Goal: Task Accomplishment & Management: Use online tool/utility

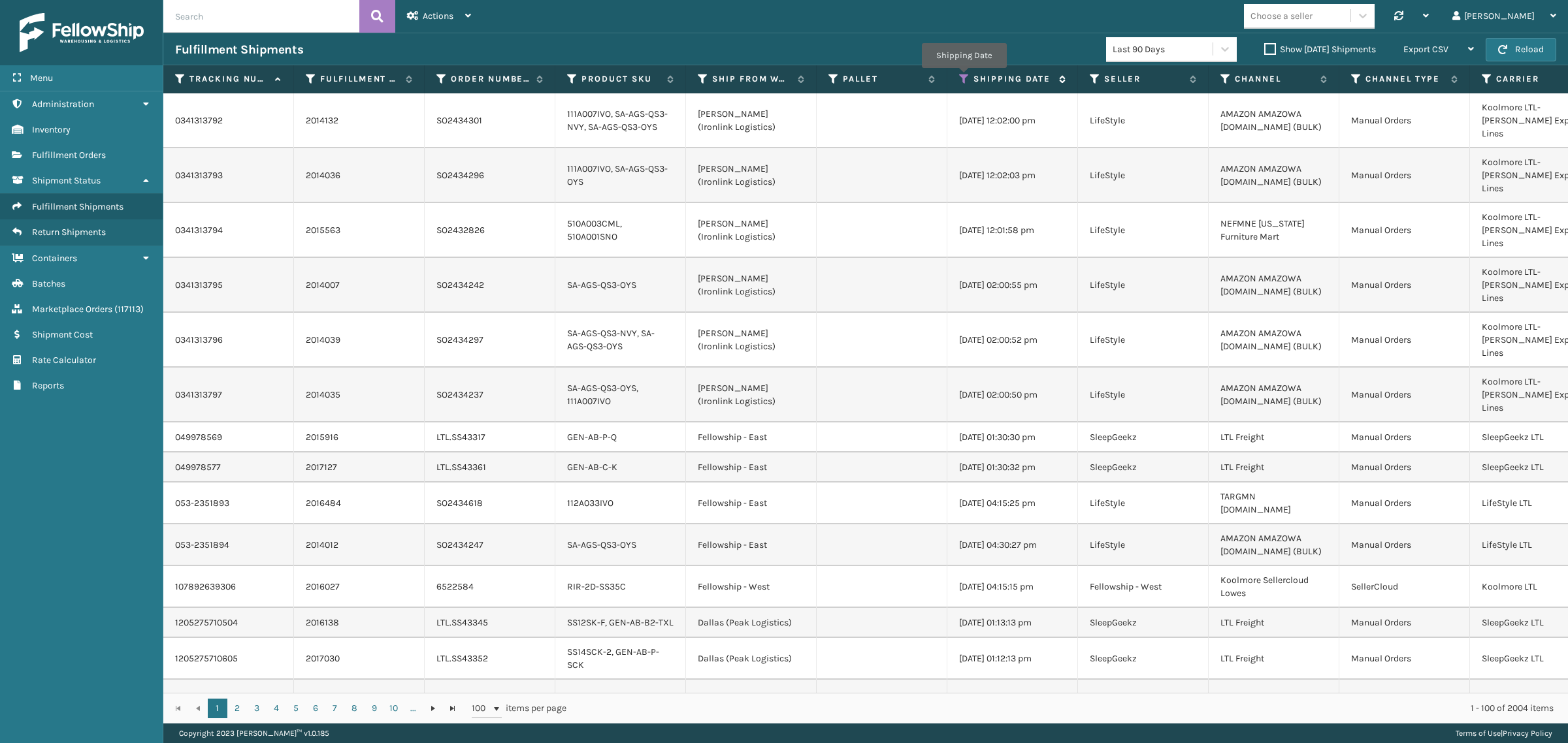
click at [964, 77] on icon at bounding box center [964, 79] width 11 height 12
click at [923, 25] on div "Choose a seller Synchronise all channels Gil Log Out" at bounding box center [1025, 16] width 1085 height 33
click at [1095, 77] on icon at bounding box center [1095, 79] width 11 height 12
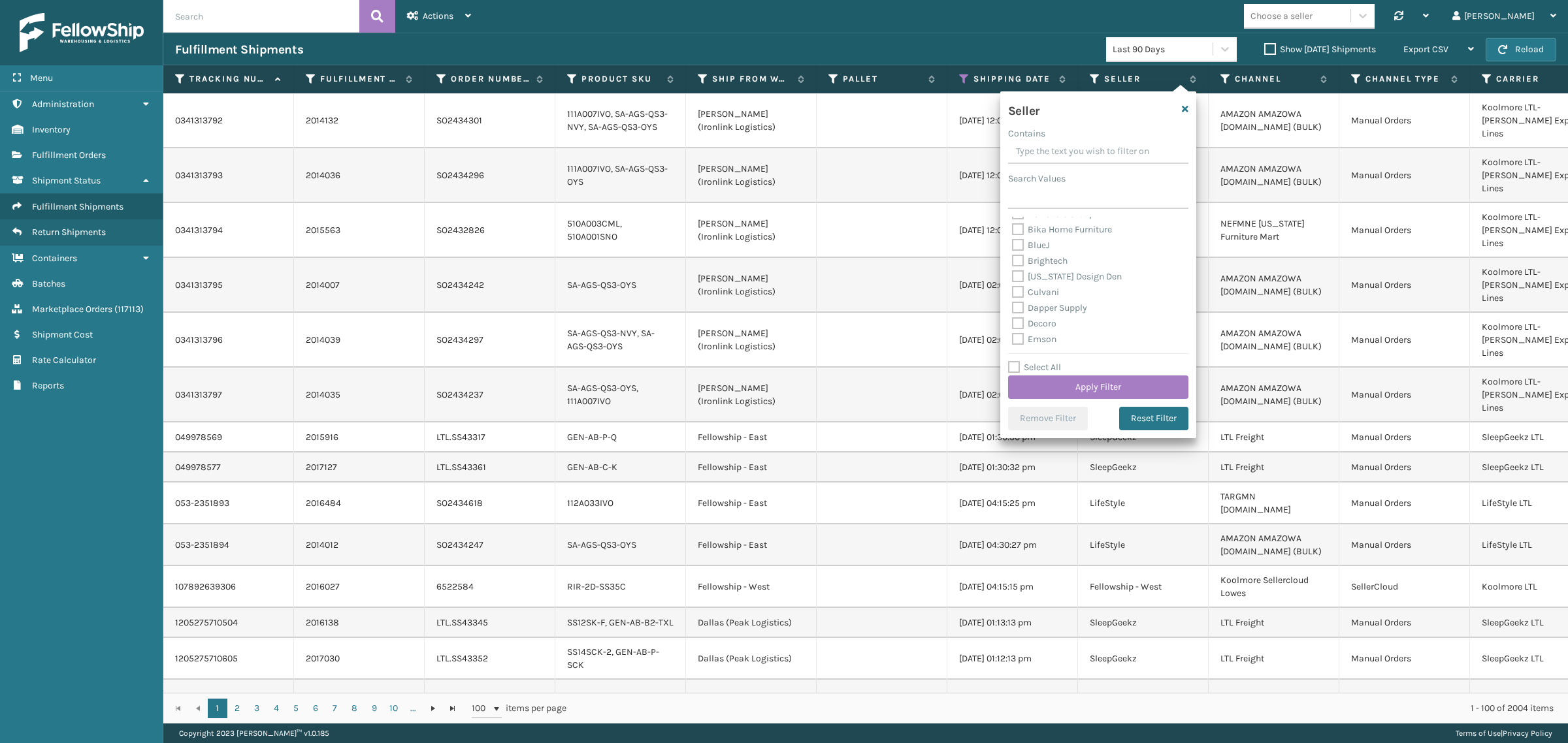
scroll to position [82, 0]
click at [1042, 330] on label "Emson" at bounding box center [1034, 331] width 44 height 11
click at [1013, 330] on input "Emson" at bounding box center [1012, 328] width 1 height 9
checkbox input "true"
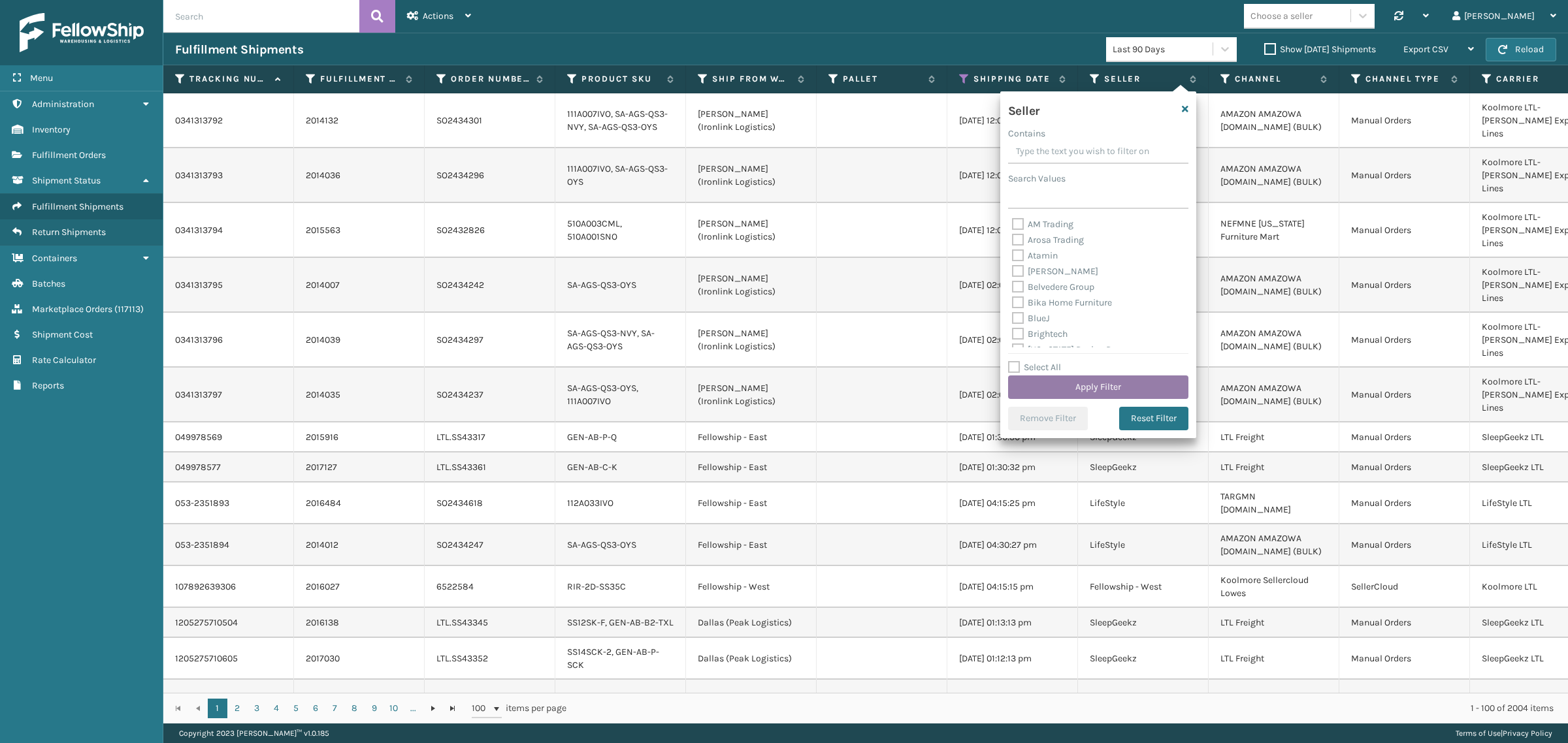
click at [1098, 382] on button "Apply Filter" at bounding box center [1098, 387] width 181 height 23
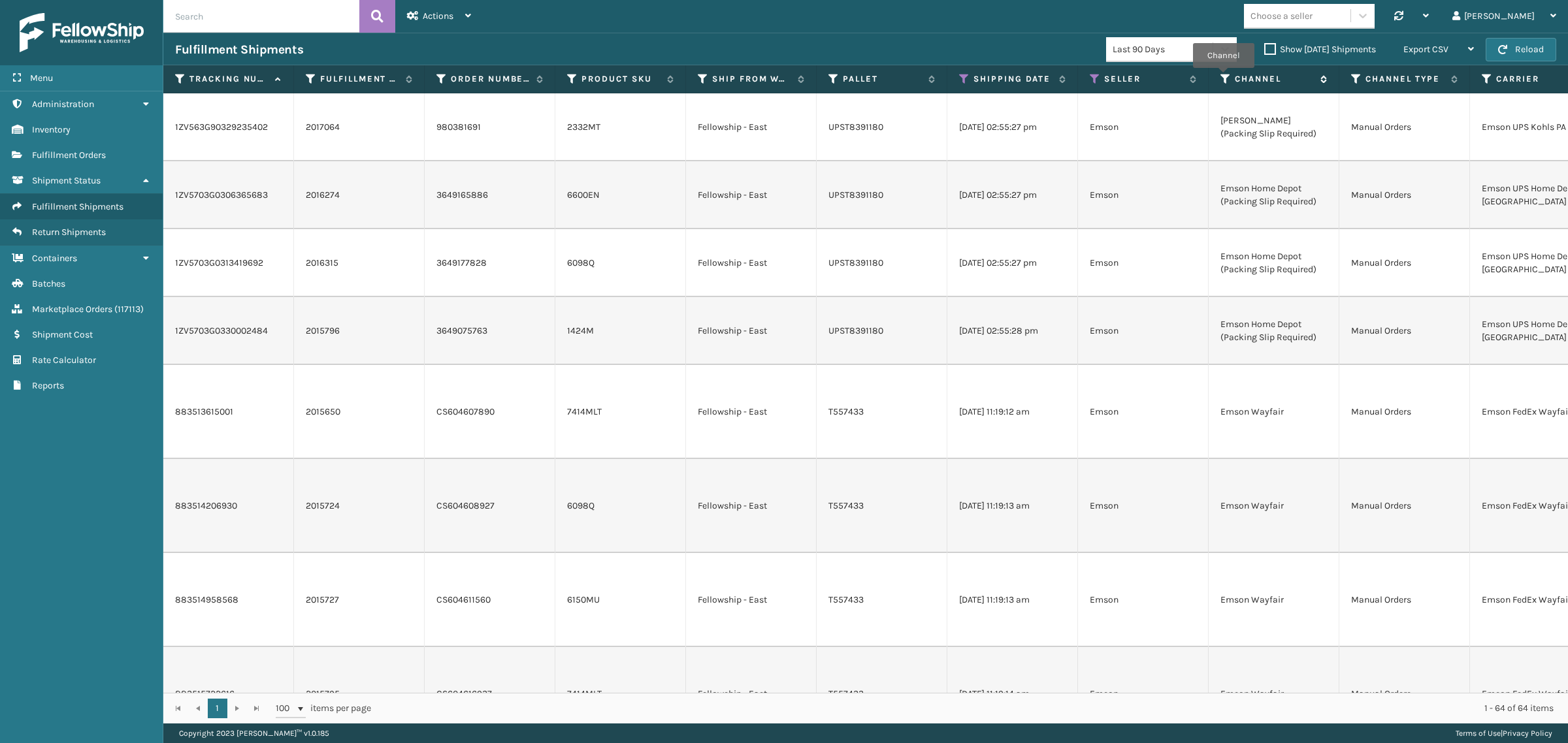
click at [1224, 77] on icon at bounding box center [1226, 79] width 11 height 12
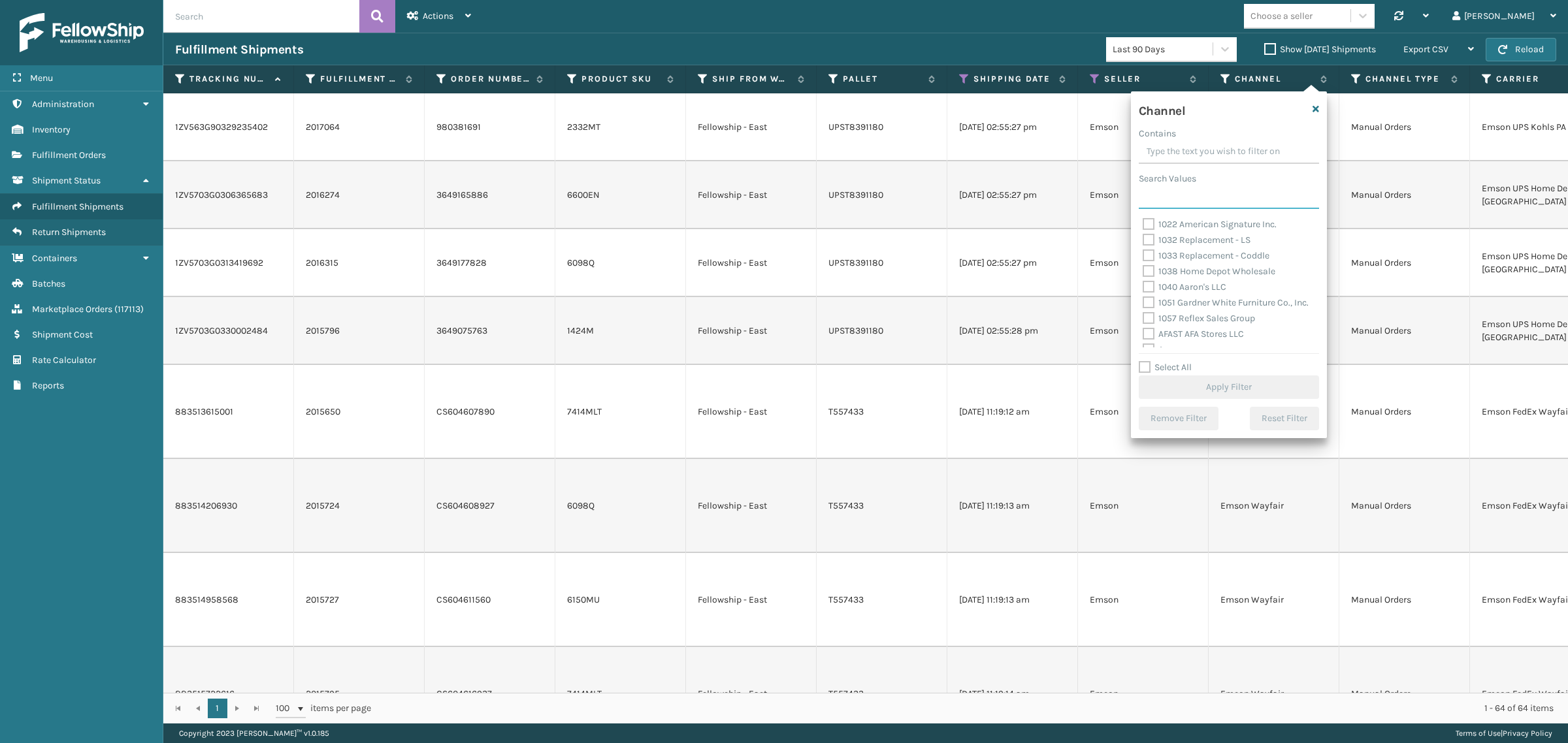
click at [1193, 201] on input "Search Values" at bounding box center [1229, 197] width 181 height 23
click at [1177, 150] on input "Contains" at bounding box center [1229, 152] width 181 height 23
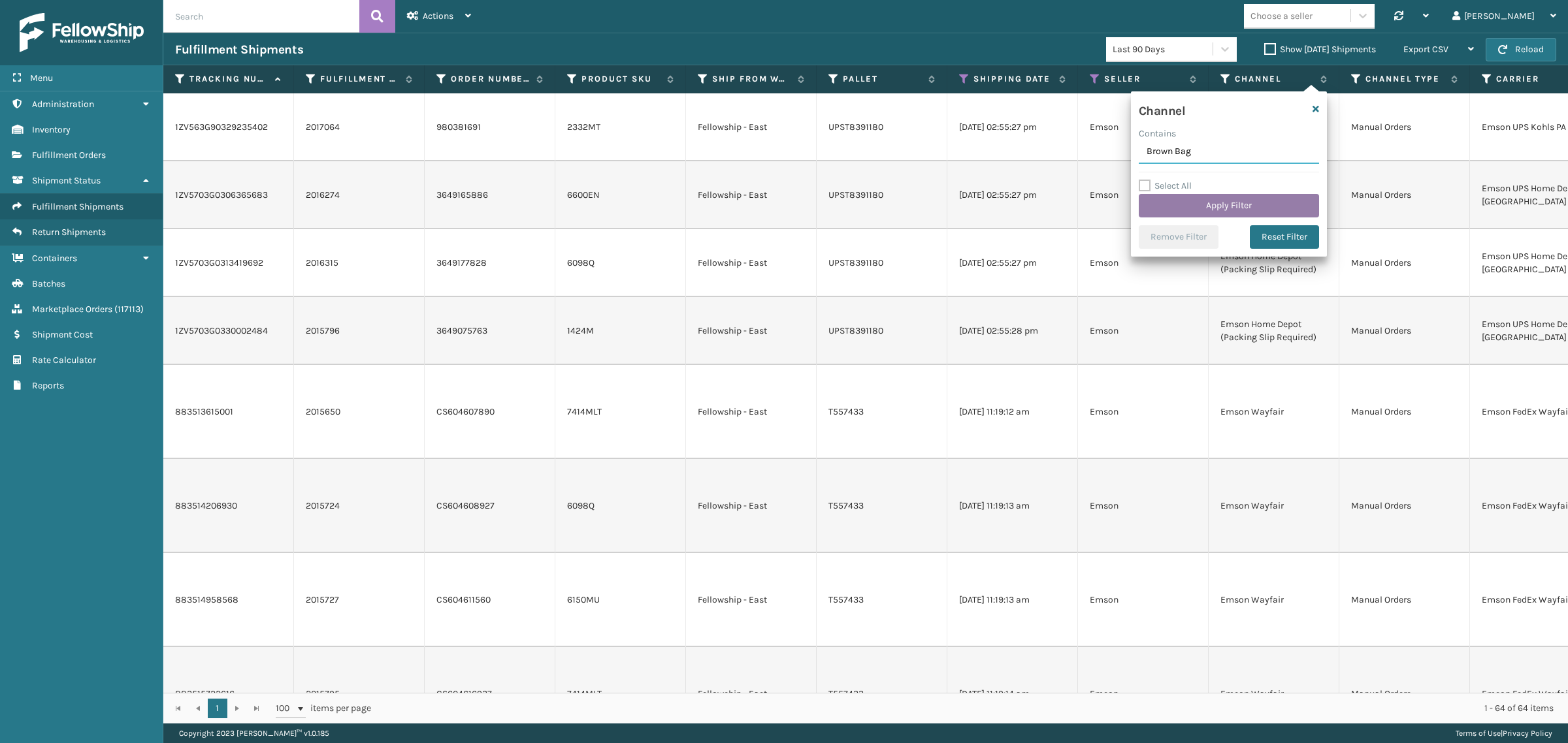
type input "Brown Bag"
click at [1219, 205] on button "Apply Filter" at bounding box center [1229, 205] width 181 height 23
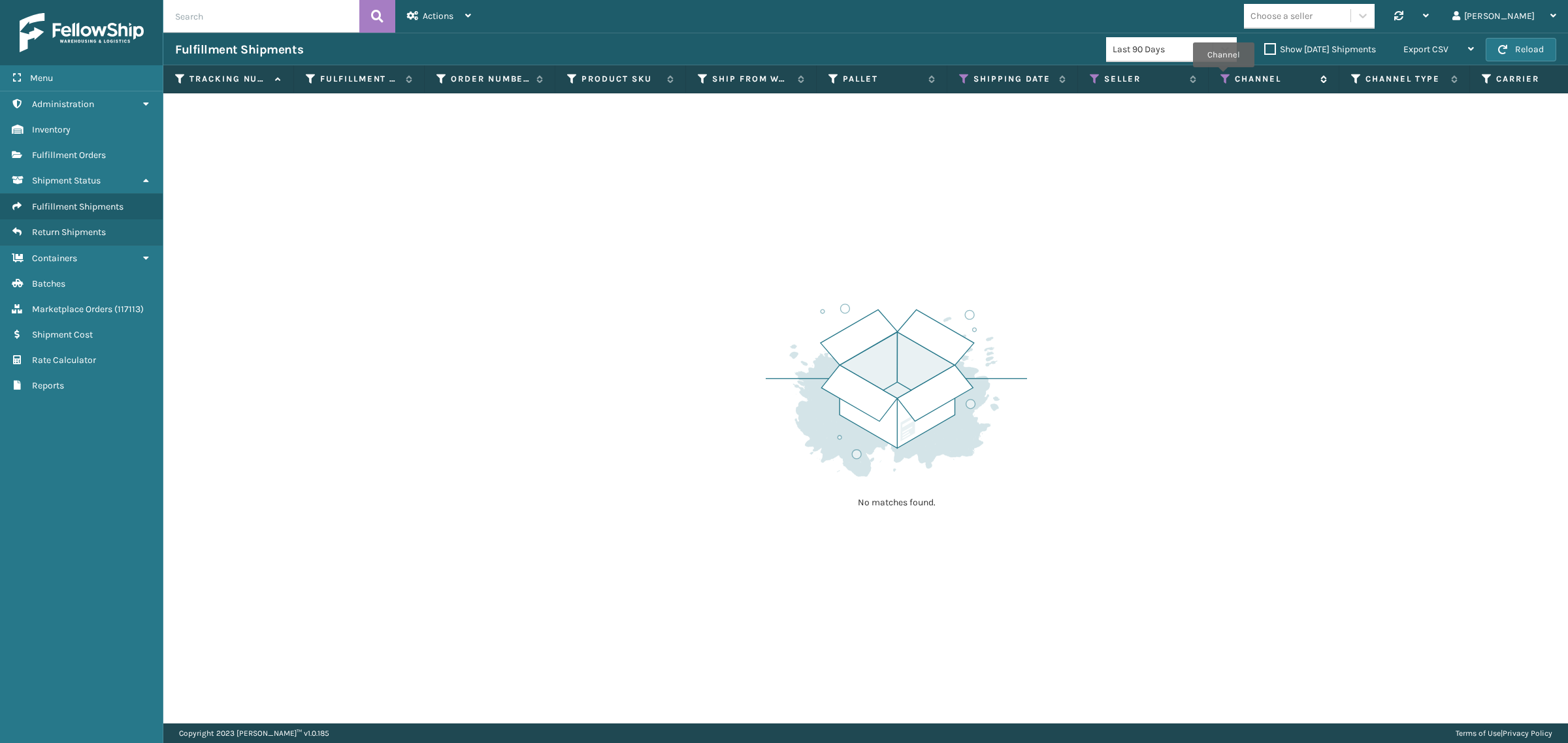
click at [1224, 77] on icon at bounding box center [1226, 79] width 11 height 12
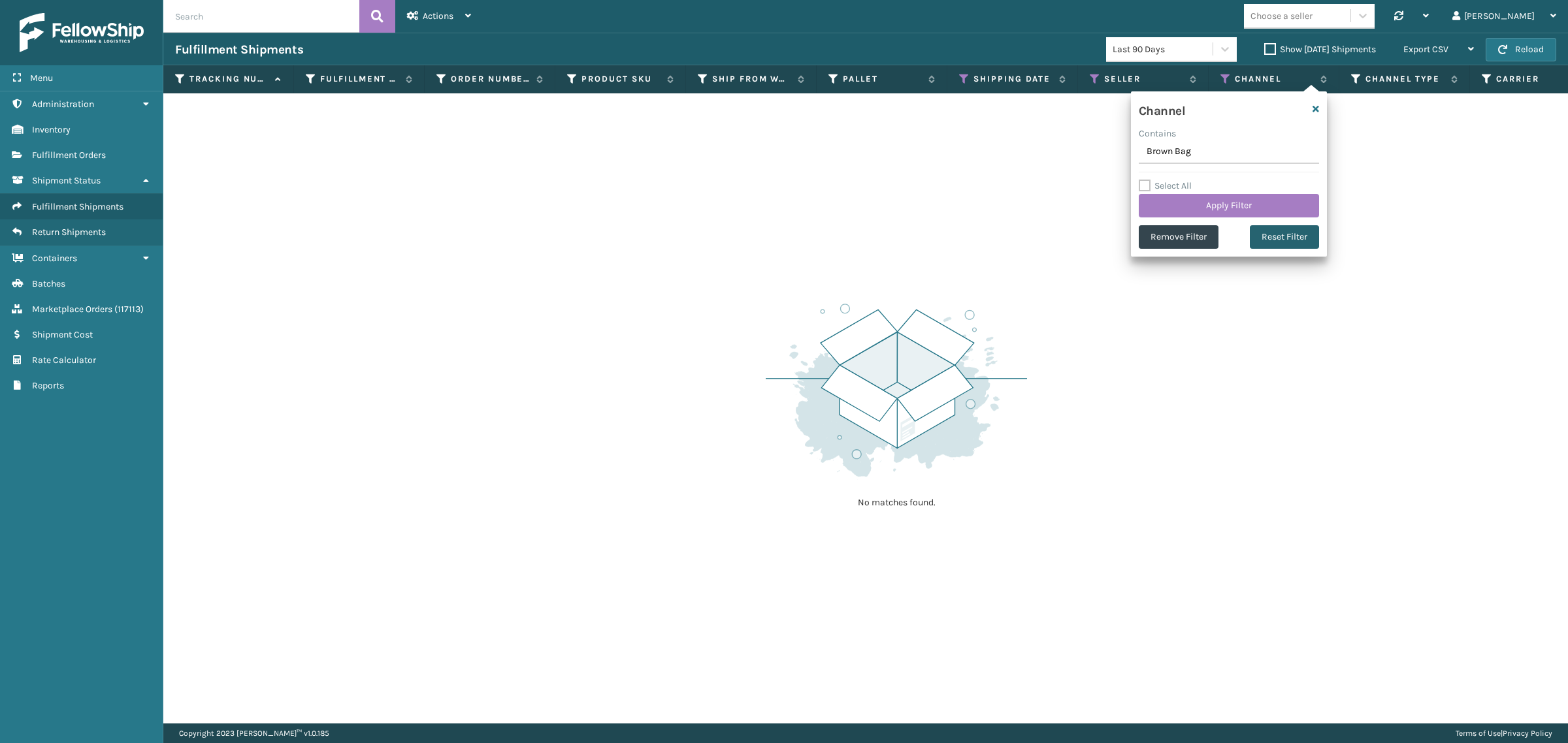
click at [1281, 238] on button "Reset Filter" at bounding box center [1284, 237] width 69 height 23
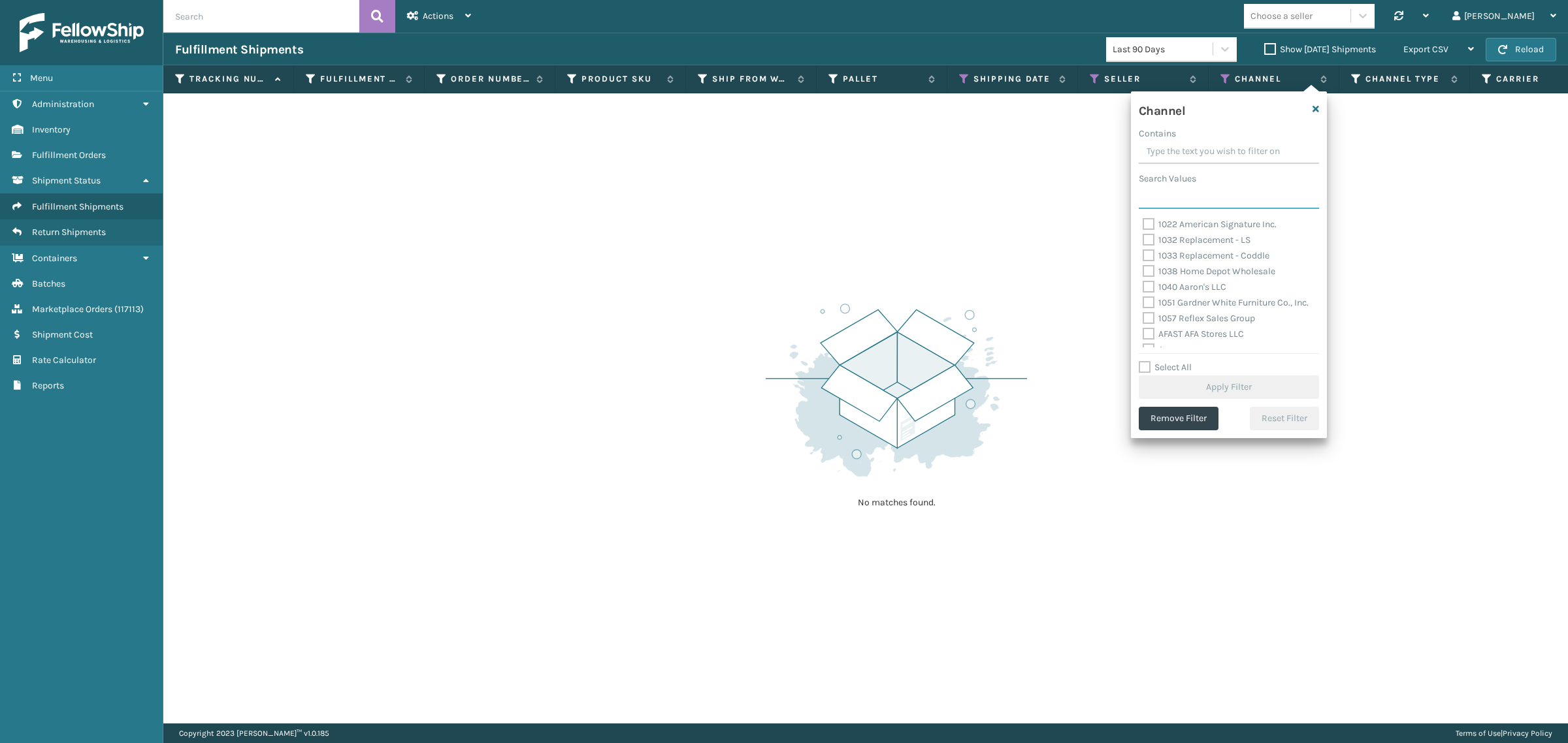
click at [1187, 197] on input "Search Values" at bounding box center [1229, 197] width 181 height 23
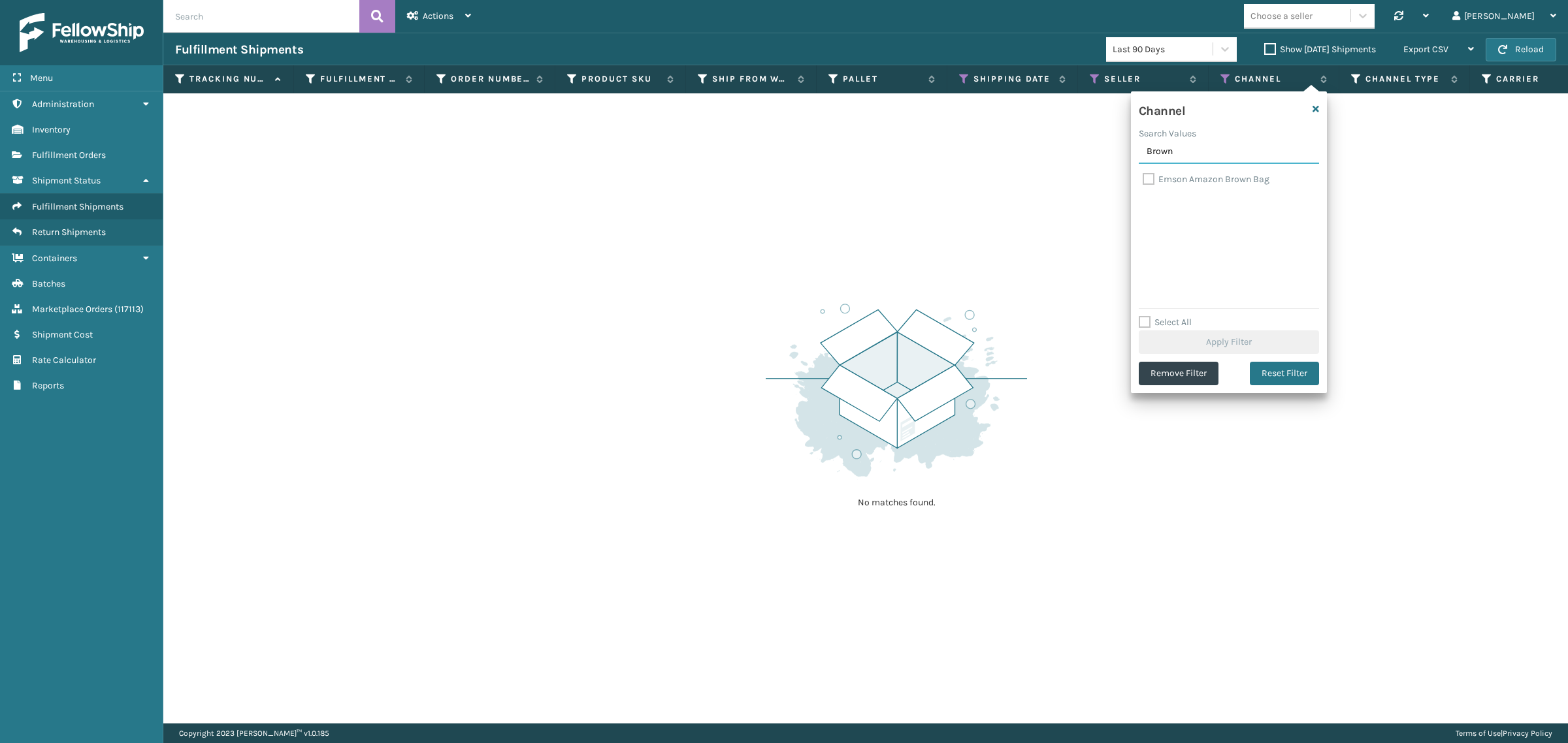
type input "Brown"
click at [1200, 181] on label "Emson Amazon Brown Bag" at bounding box center [1206, 179] width 127 height 11
click at [1144, 181] on input "Emson Amazon Brown Bag" at bounding box center [1143, 176] width 1 height 9
checkbox input "true"
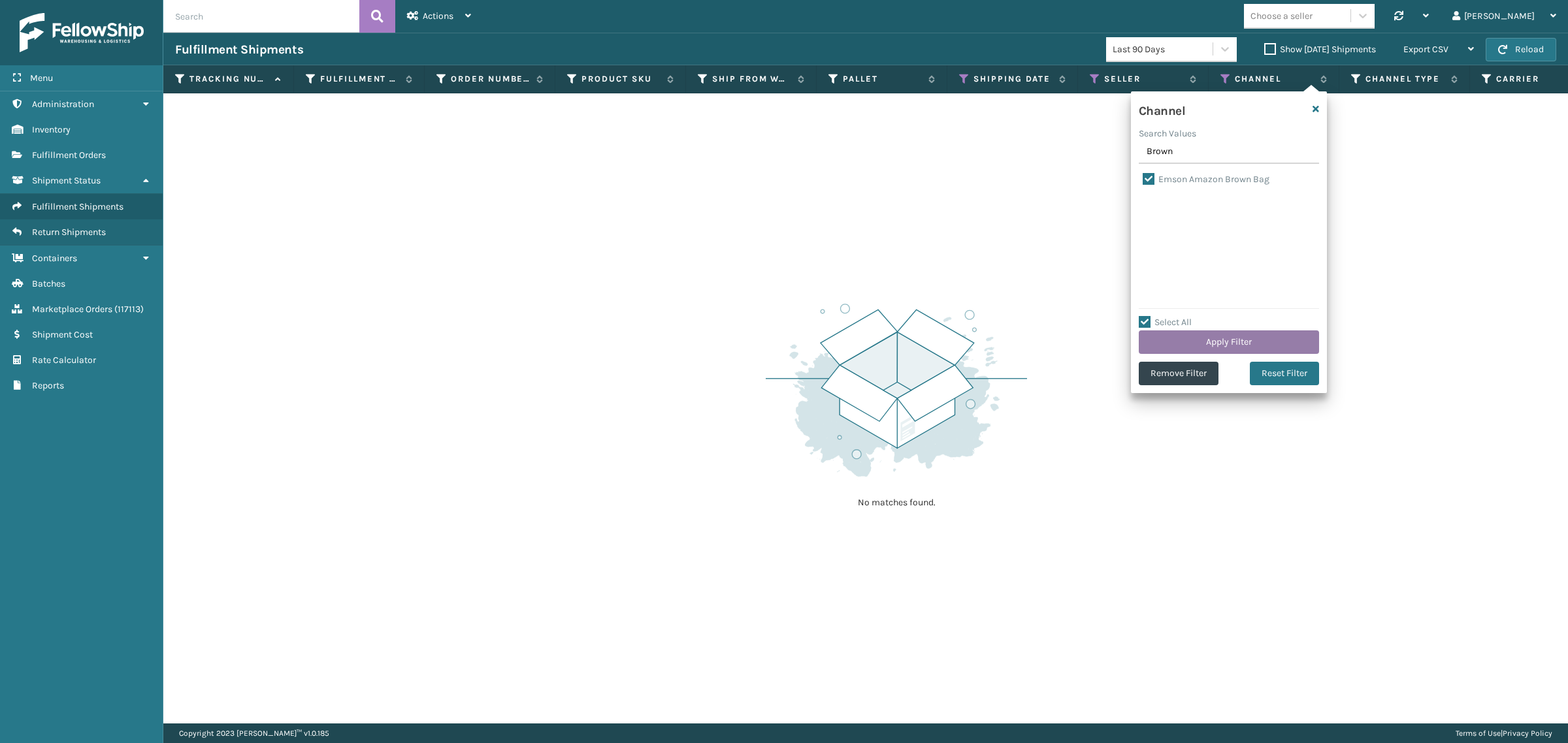
click at [1221, 344] on button "Apply Filter" at bounding box center [1229, 342] width 181 height 23
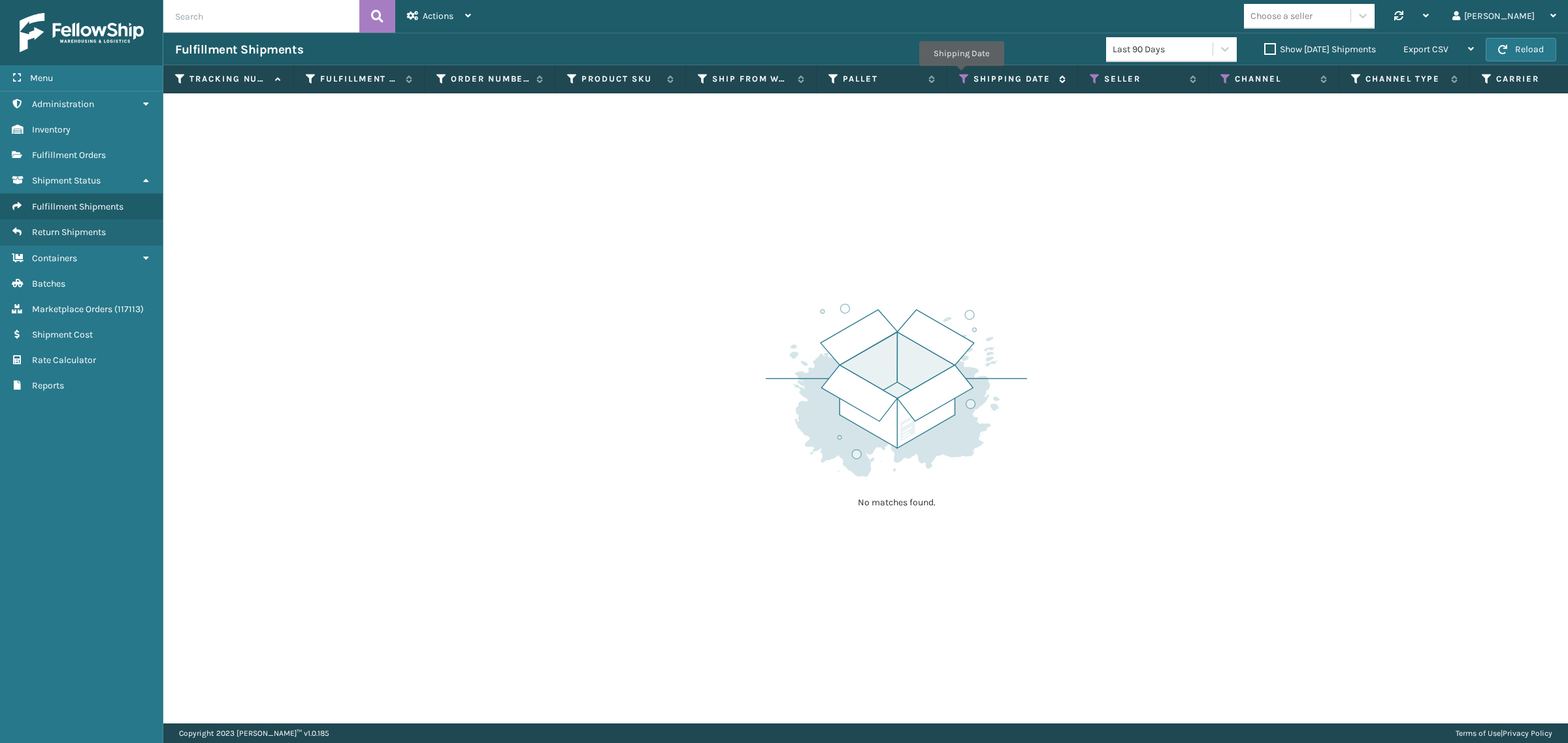
click at [961, 75] on icon at bounding box center [964, 79] width 11 height 12
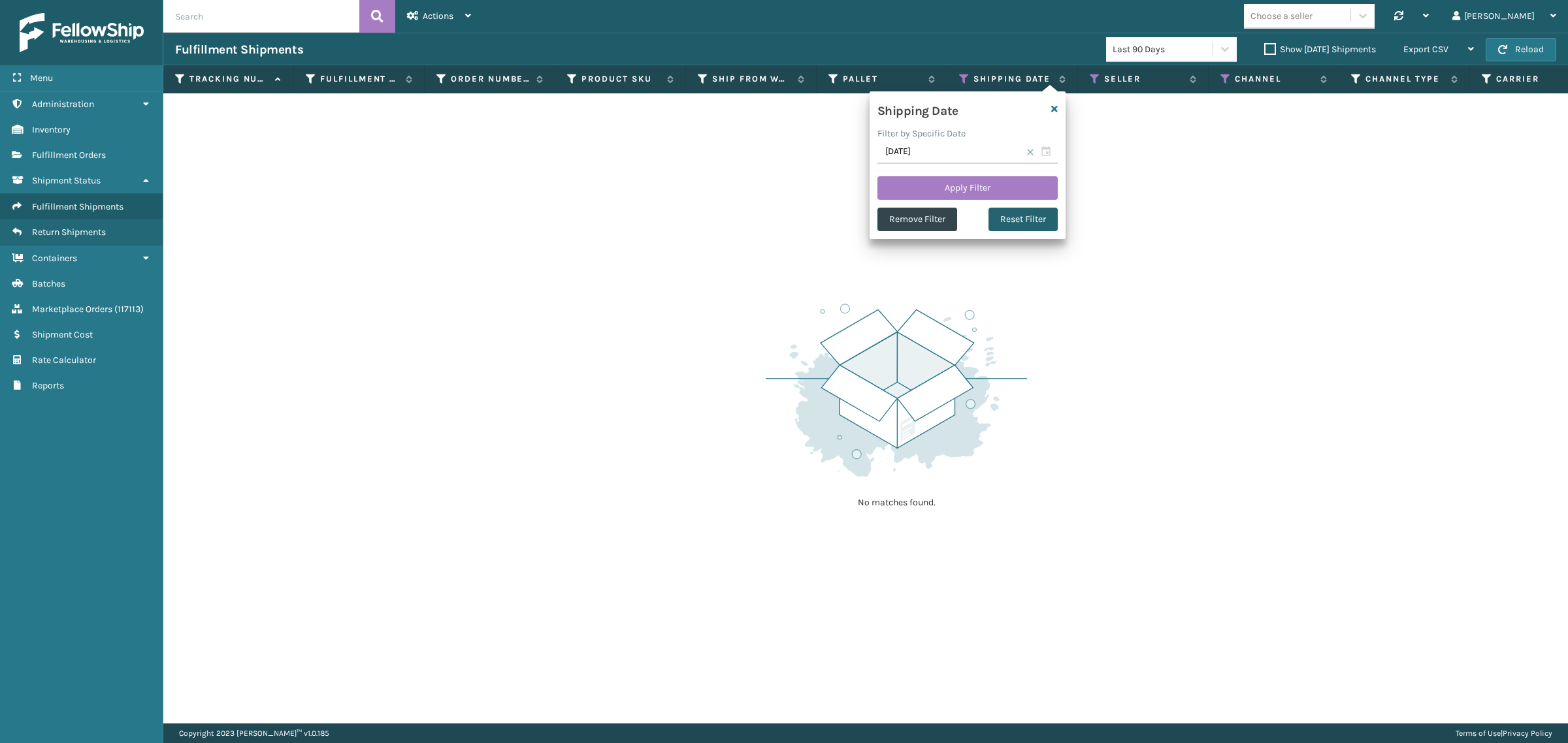
click at [1007, 219] on button "Reset Filter" at bounding box center [1023, 219] width 69 height 23
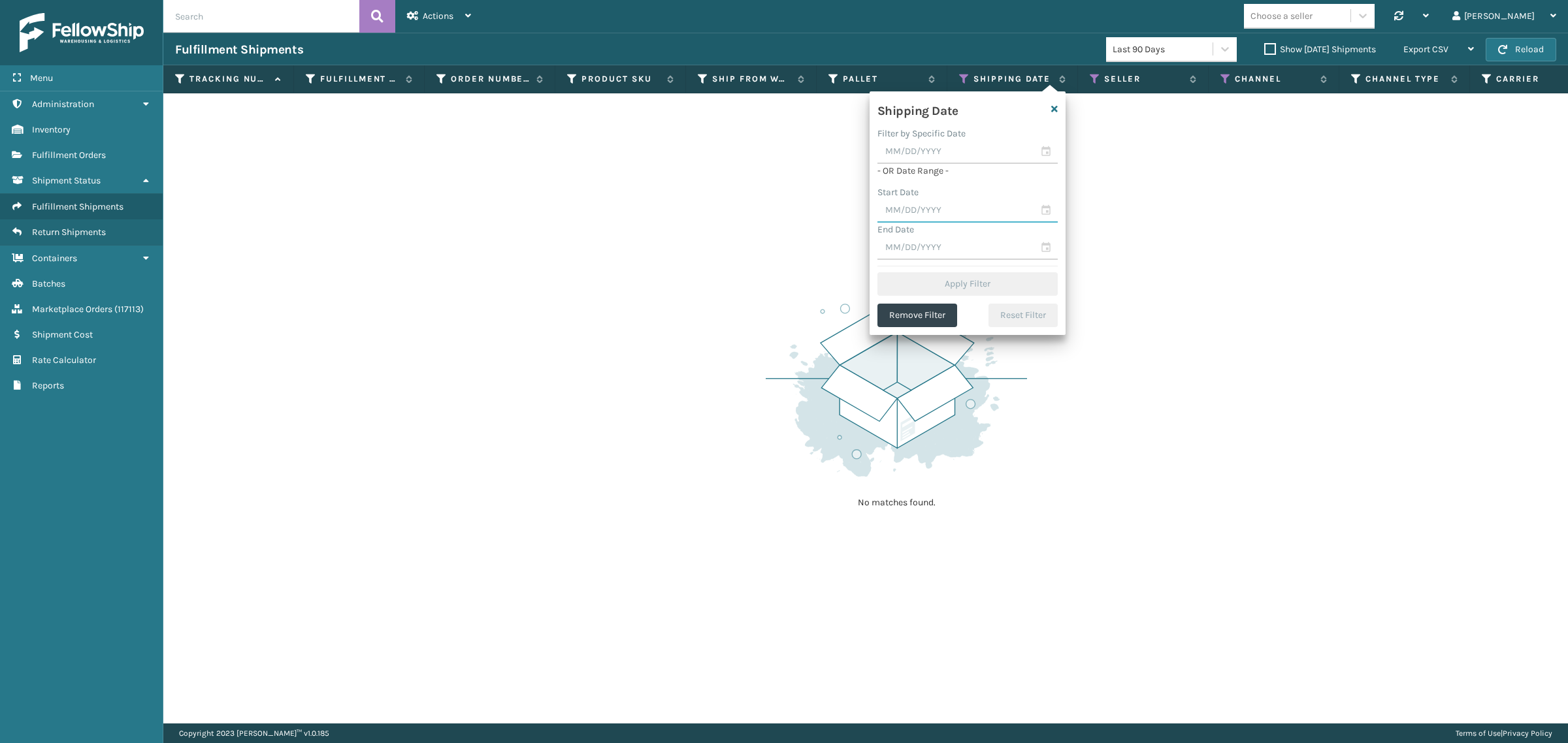
click at [938, 213] on input "text" at bounding box center [968, 211] width 181 height 23
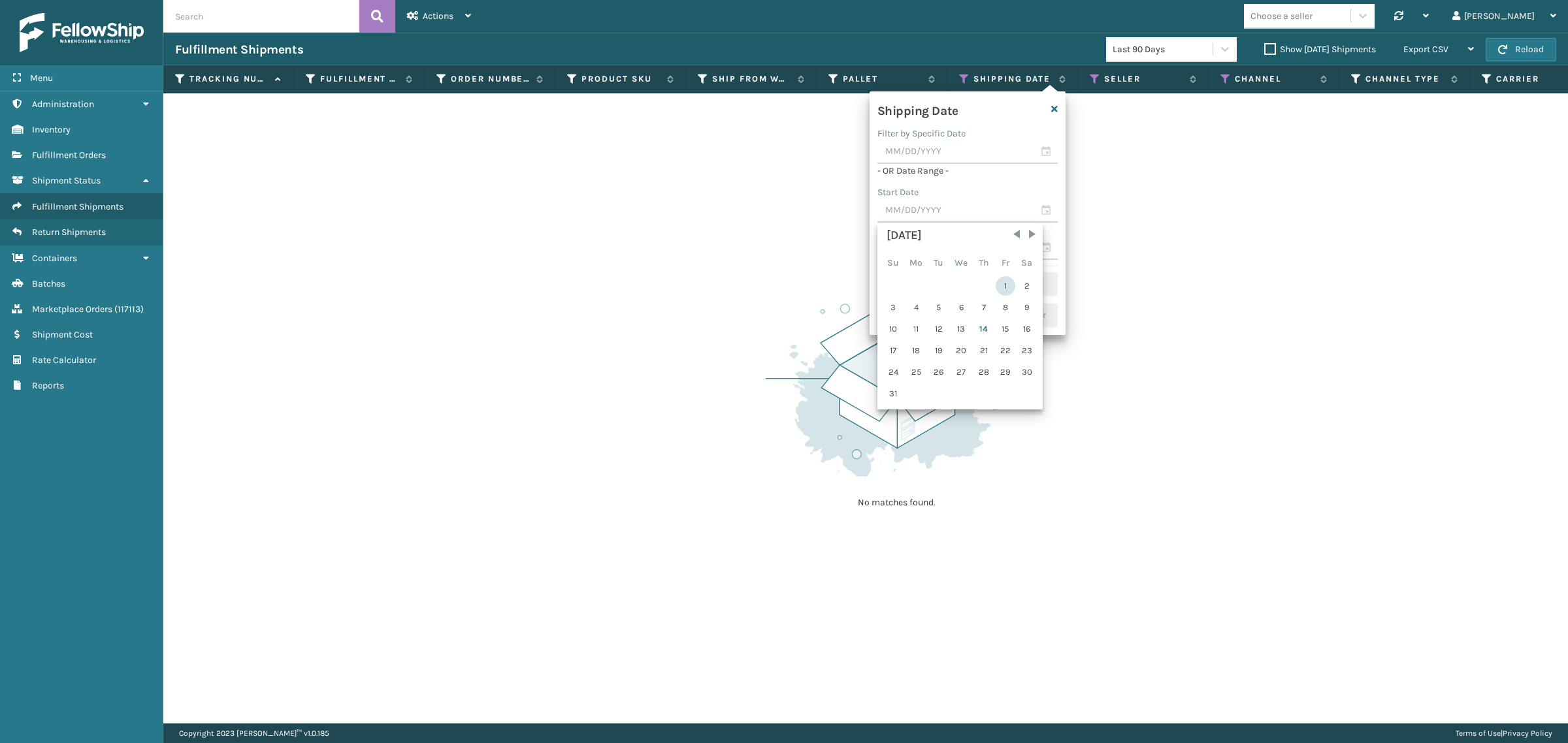
click at [1007, 279] on div "1" at bounding box center [1005, 286] width 19 height 19
type input "[DATE]"
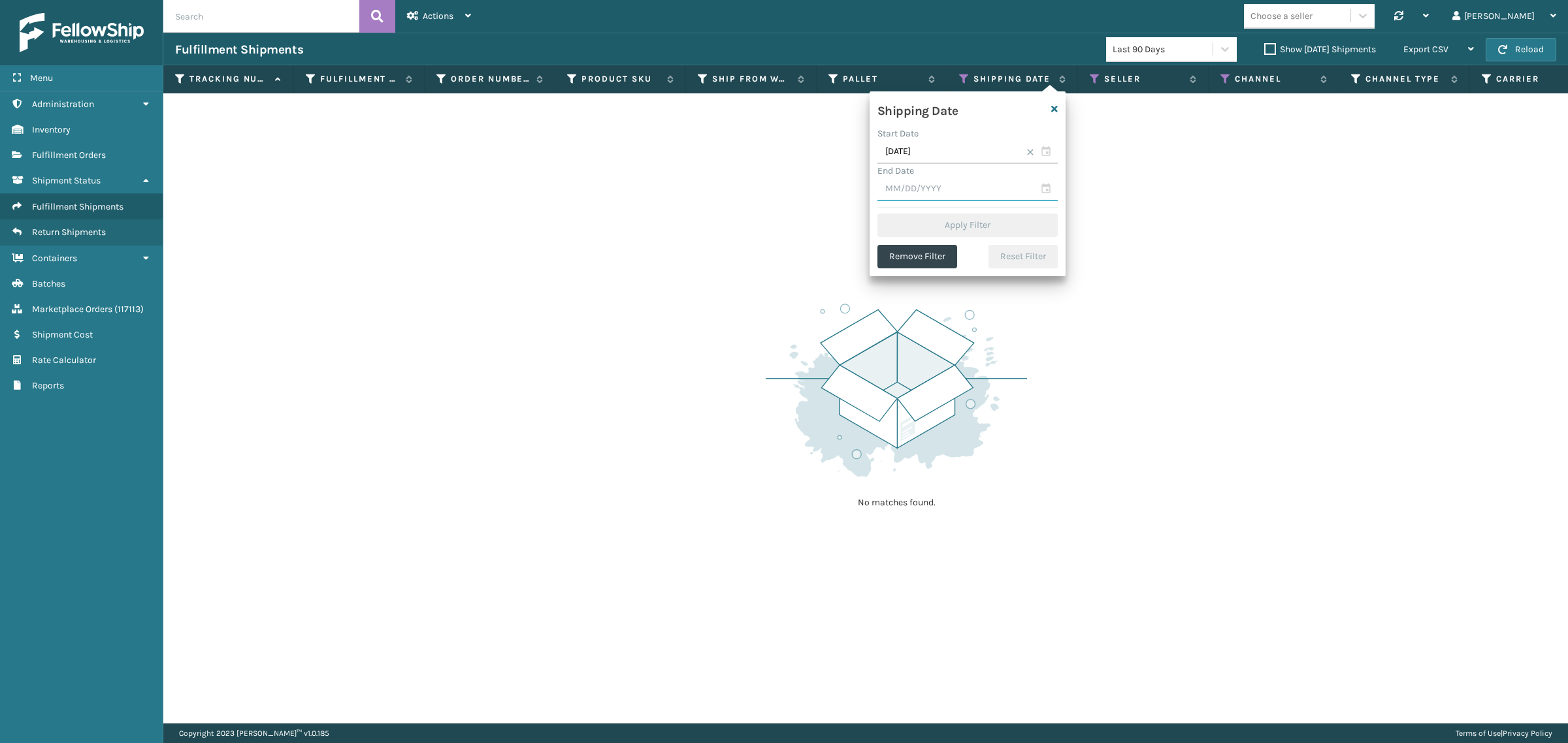
click at [944, 195] on input "text" at bounding box center [968, 189] width 181 height 23
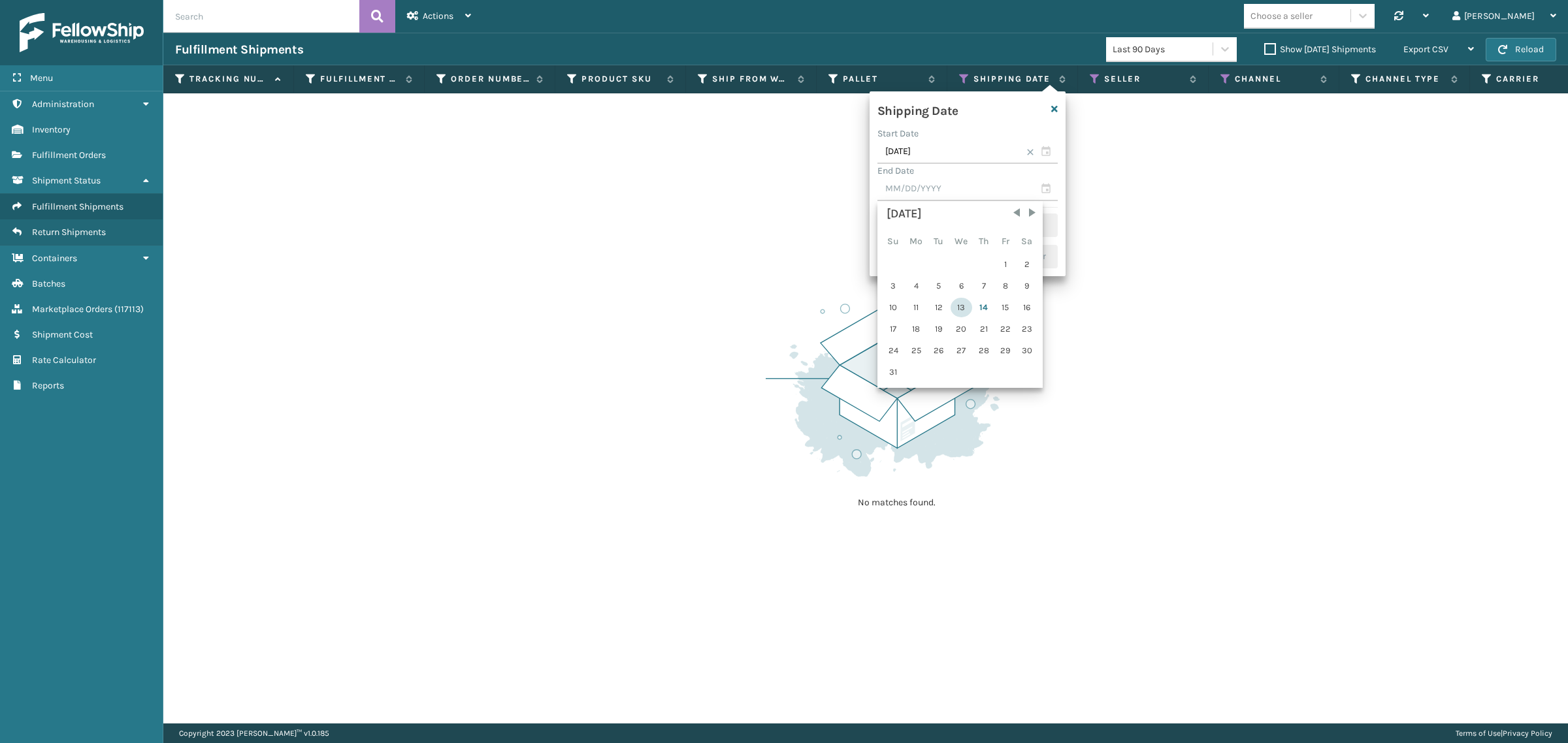
click at [964, 301] on div "13" at bounding box center [962, 307] width 21 height 19
type input "[DATE]"
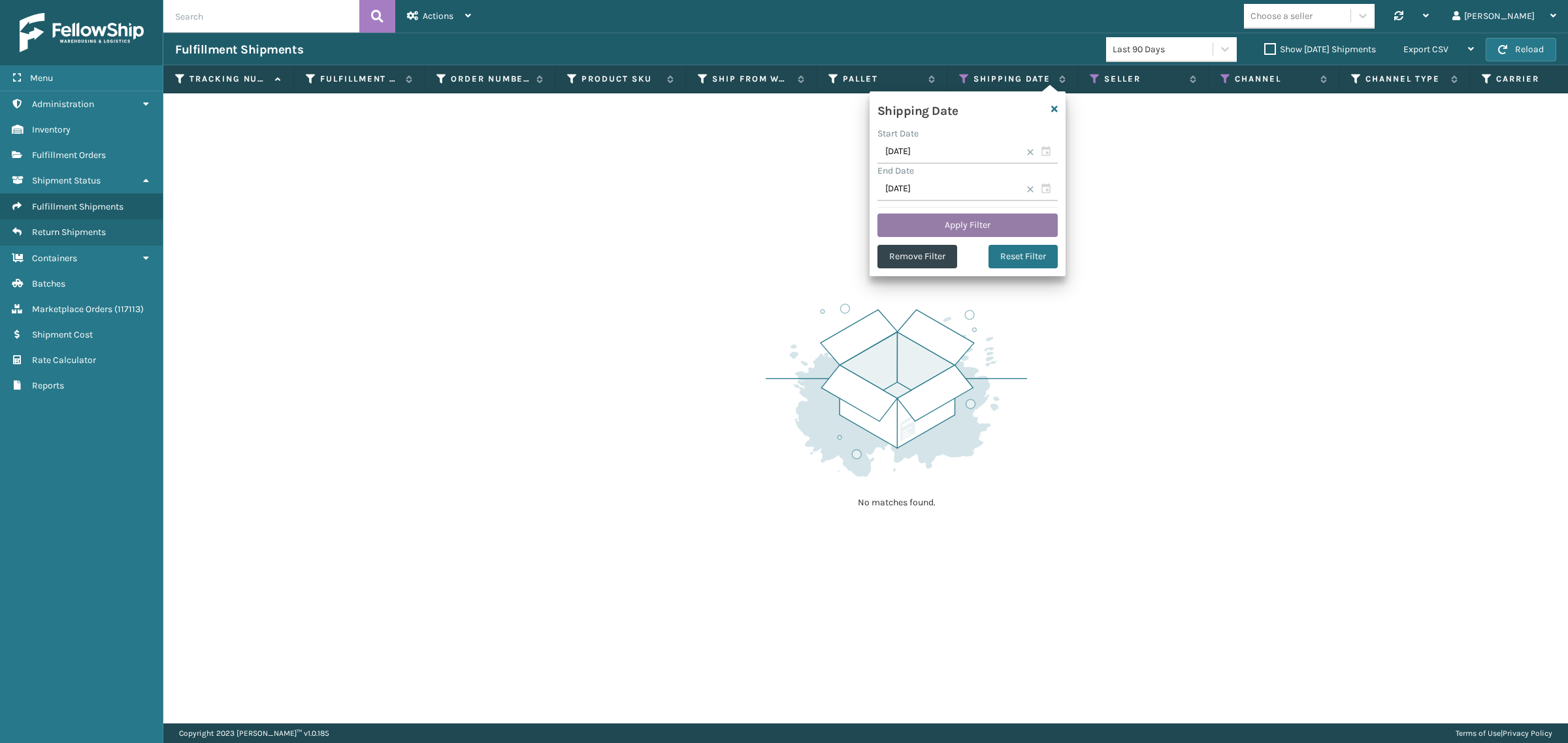
click at [952, 219] on button "Apply Filter" at bounding box center [968, 225] width 181 height 23
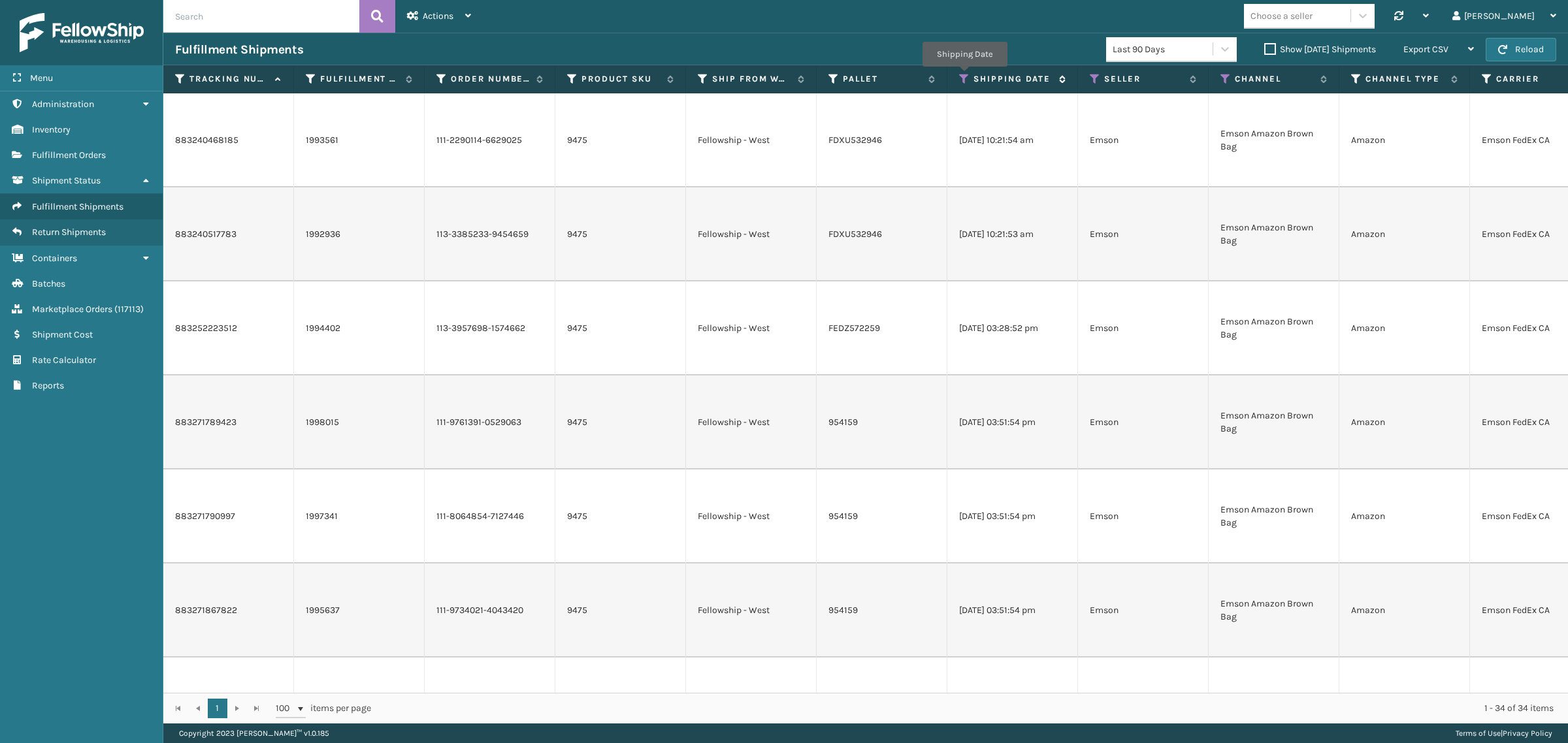
click at [964, 76] on icon at bounding box center [964, 79] width 11 height 12
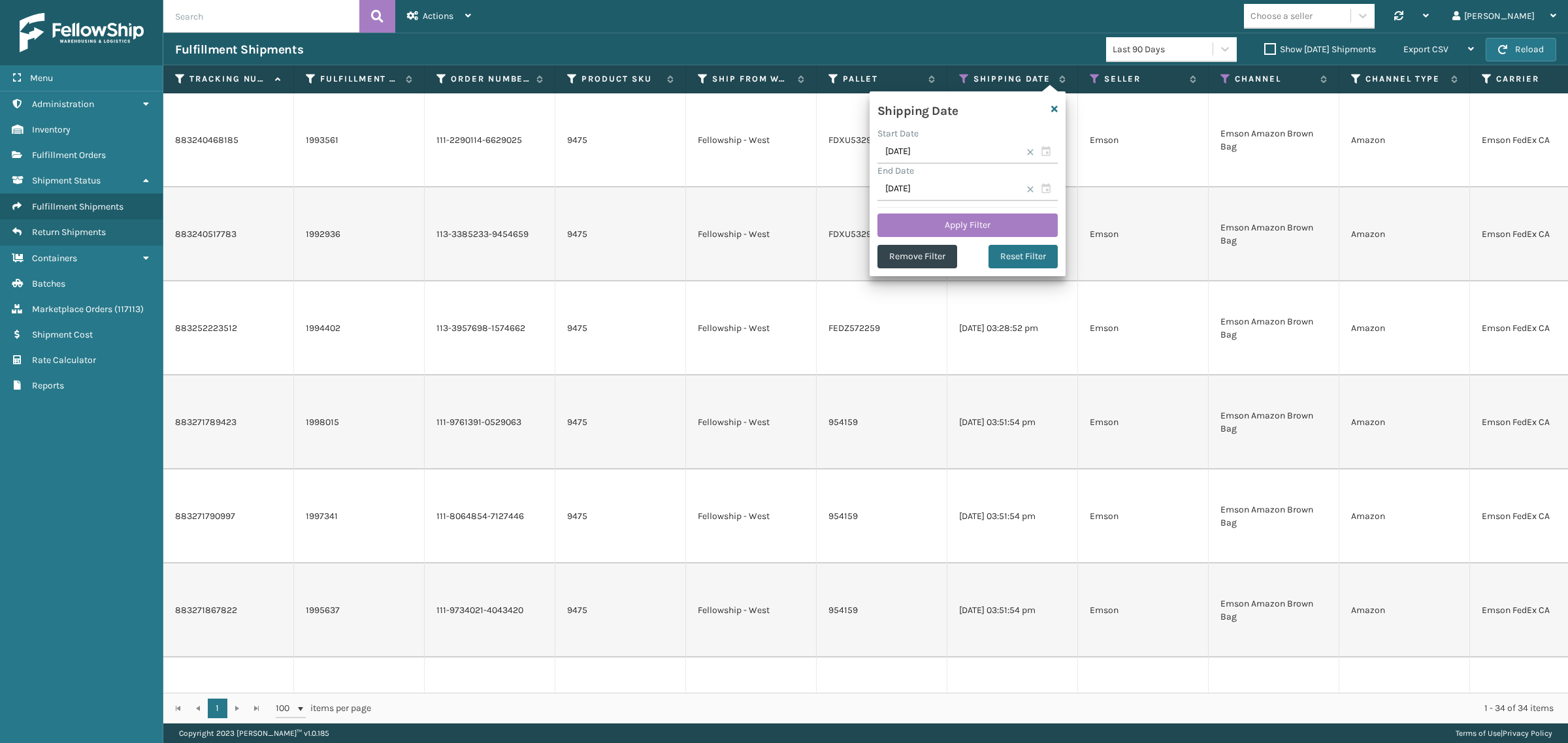
click at [1029, 154] on span at bounding box center [1030, 152] width 8 height 8
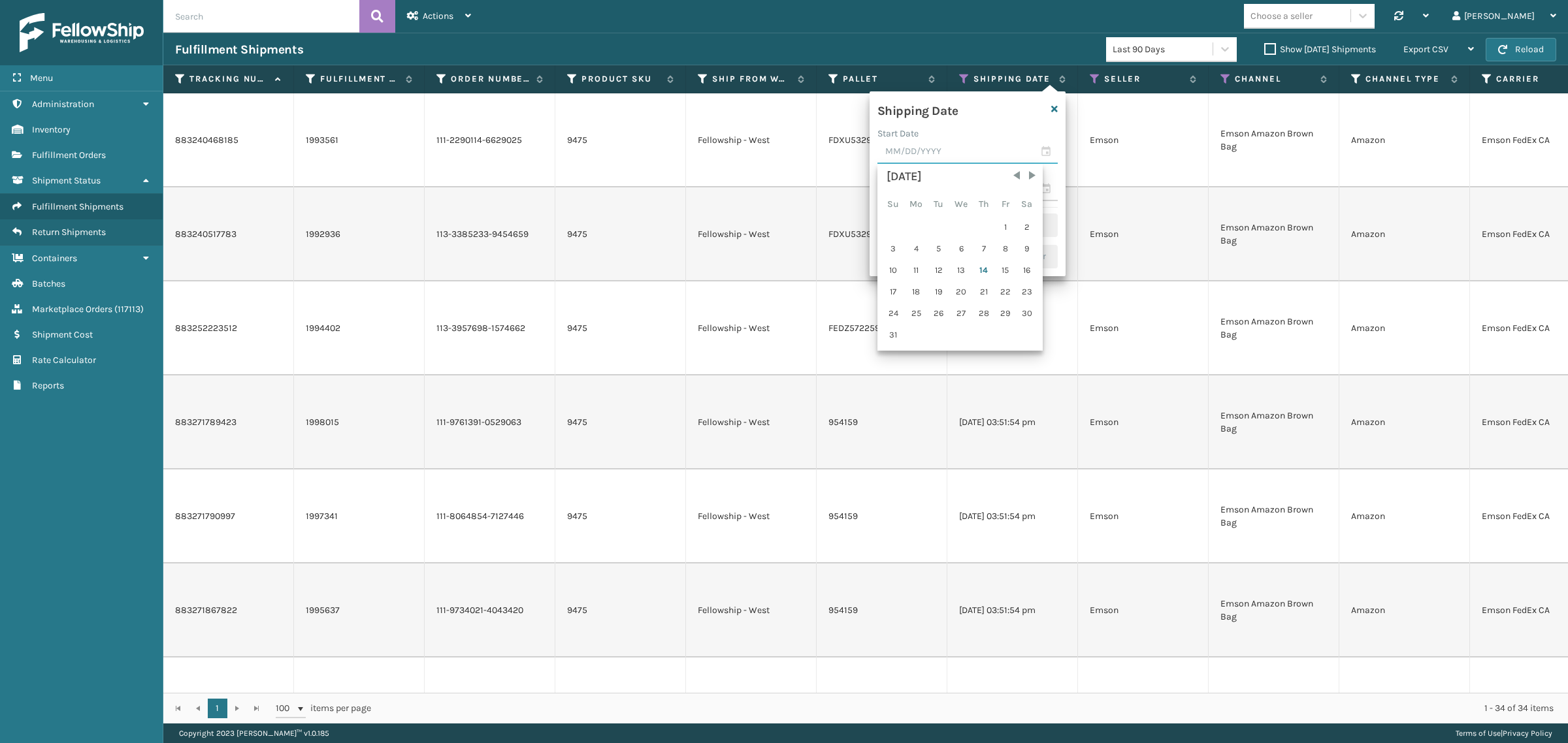
click at [964, 155] on input "text" at bounding box center [968, 152] width 181 height 23
click at [919, 248] on div "4" at bounding box center [916, 248] width 21 height 19
type input "[DATE]"
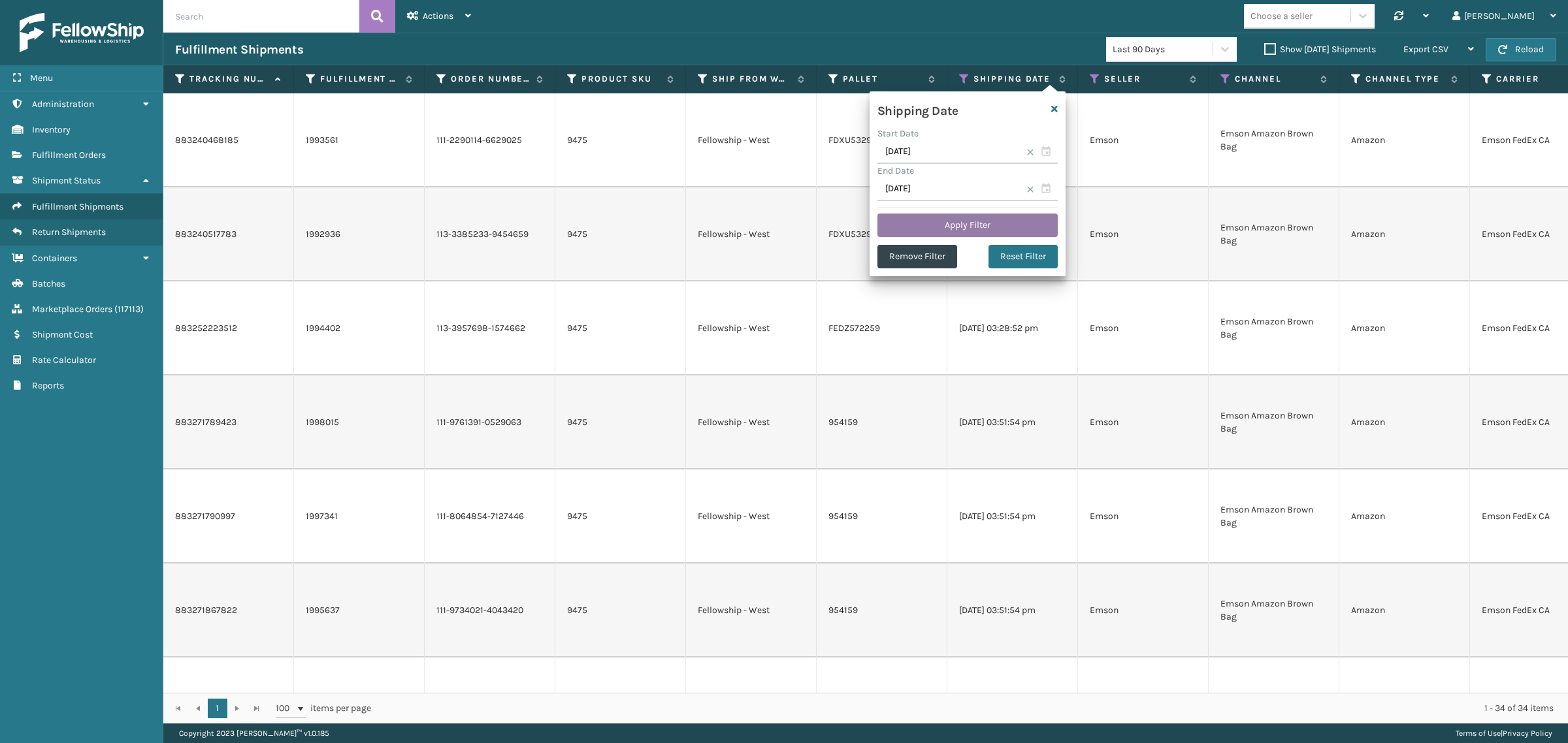
click at [929, 217] on button "Apply Filter" at bounding box center [968, 225] width 181 height 23
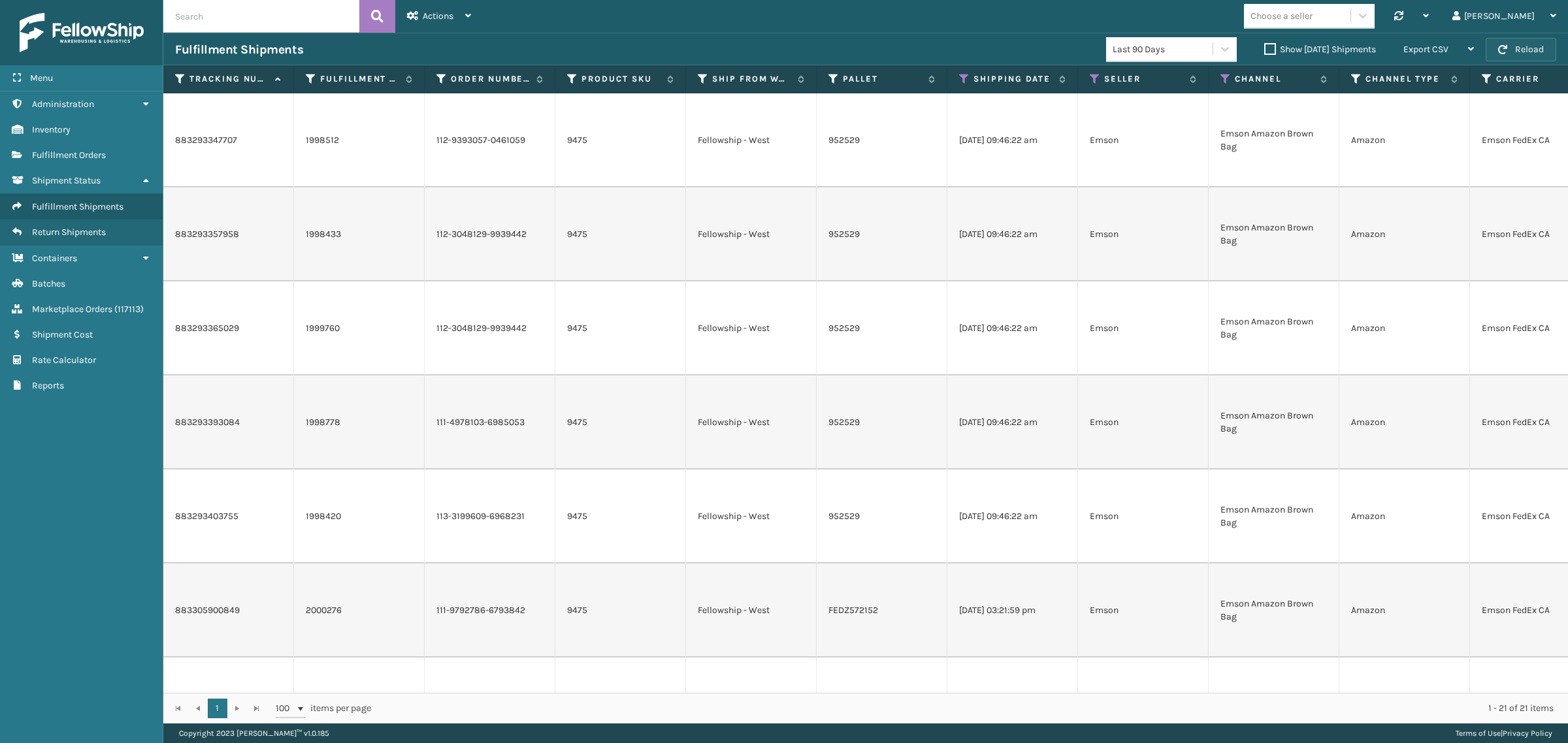
click at [1529, 40] on button "Reload" at bounding box center [1520, 49] width 71 height 23
click at [1264, 50] on label "Show [DATE] Shipments" at bounding box center [1320, 49] width 111 height 11
click at [1264, 50] on input "Show [DATE] Shipments" at bounding box center [1264, 46] width 1 height 9
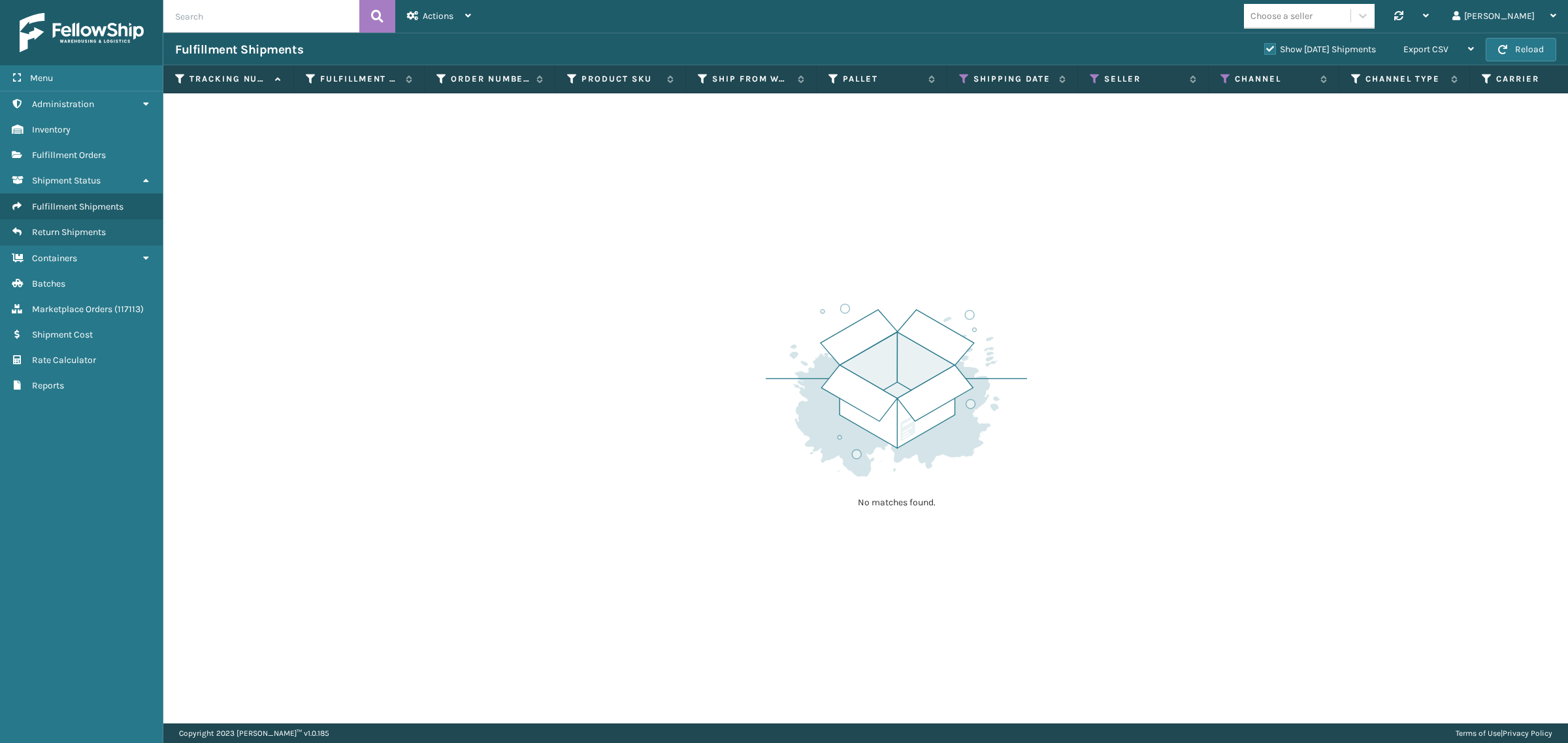
click at [1264, 50] on label "Show [DATE] Shipments" at bounding box center [1320, 49] width 111 height 11
click at [1264, 50] on input "Show [DATE] Shipments" at bounding box center [1264, 46] width 1 height 9
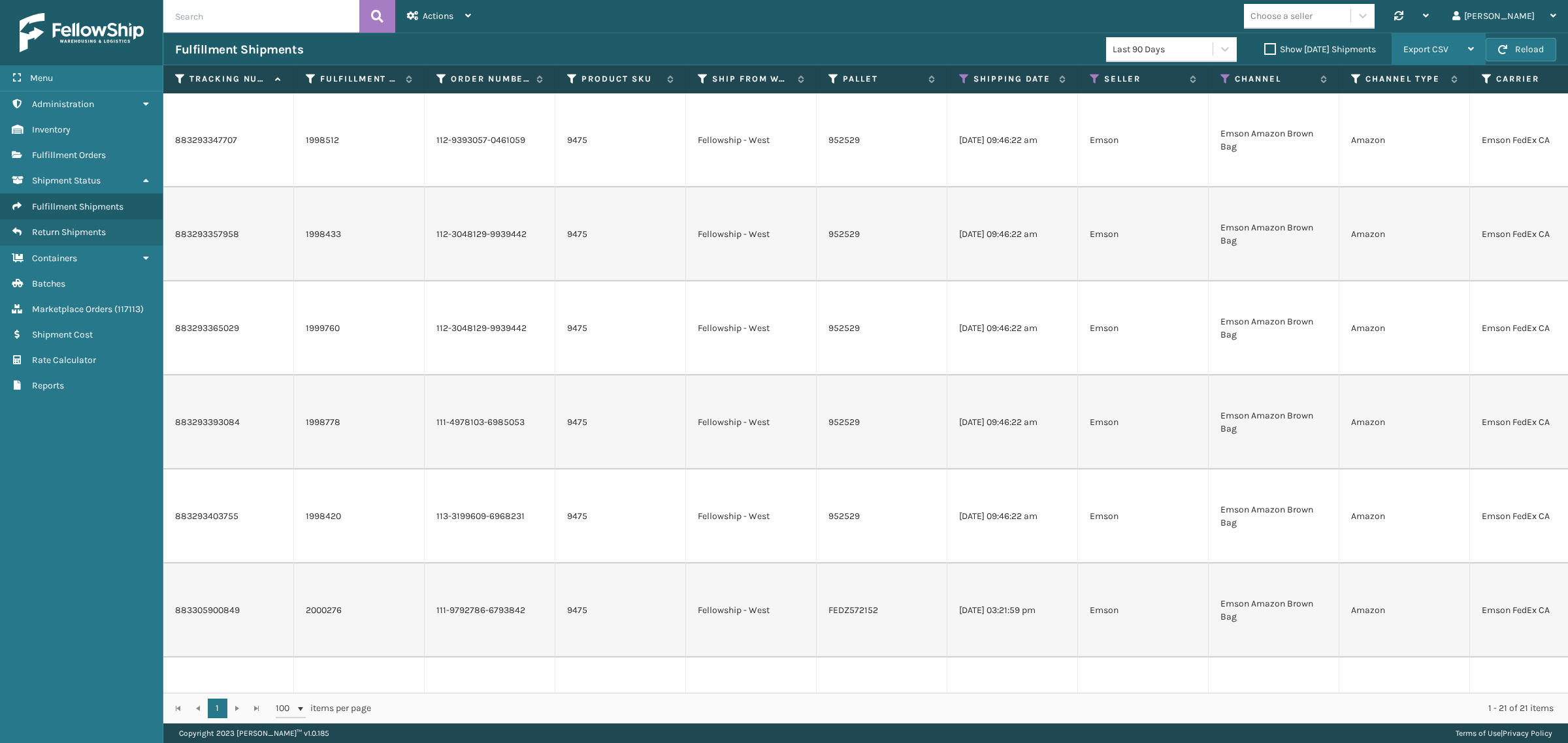
click at [1452, 53] on div "Export CSV" at bounding box center [1438, 50] width 71 height 33
click at [1448, 93] on li "Export Current Page" at bounding box center [1397, 84] width 175 height 36
click at [931, 8] on div "Choose a seller Synchronise all channels Gil Log Out" at bounding box center [1025, 16] width 1085 height 33
click at [1524, 49] on button "Reload" at bounding box center [1520, 49] width 71 height 23
click at [1462, 50] on div "Export CSV" at bounding box center [1438, 50] width 71 height 33
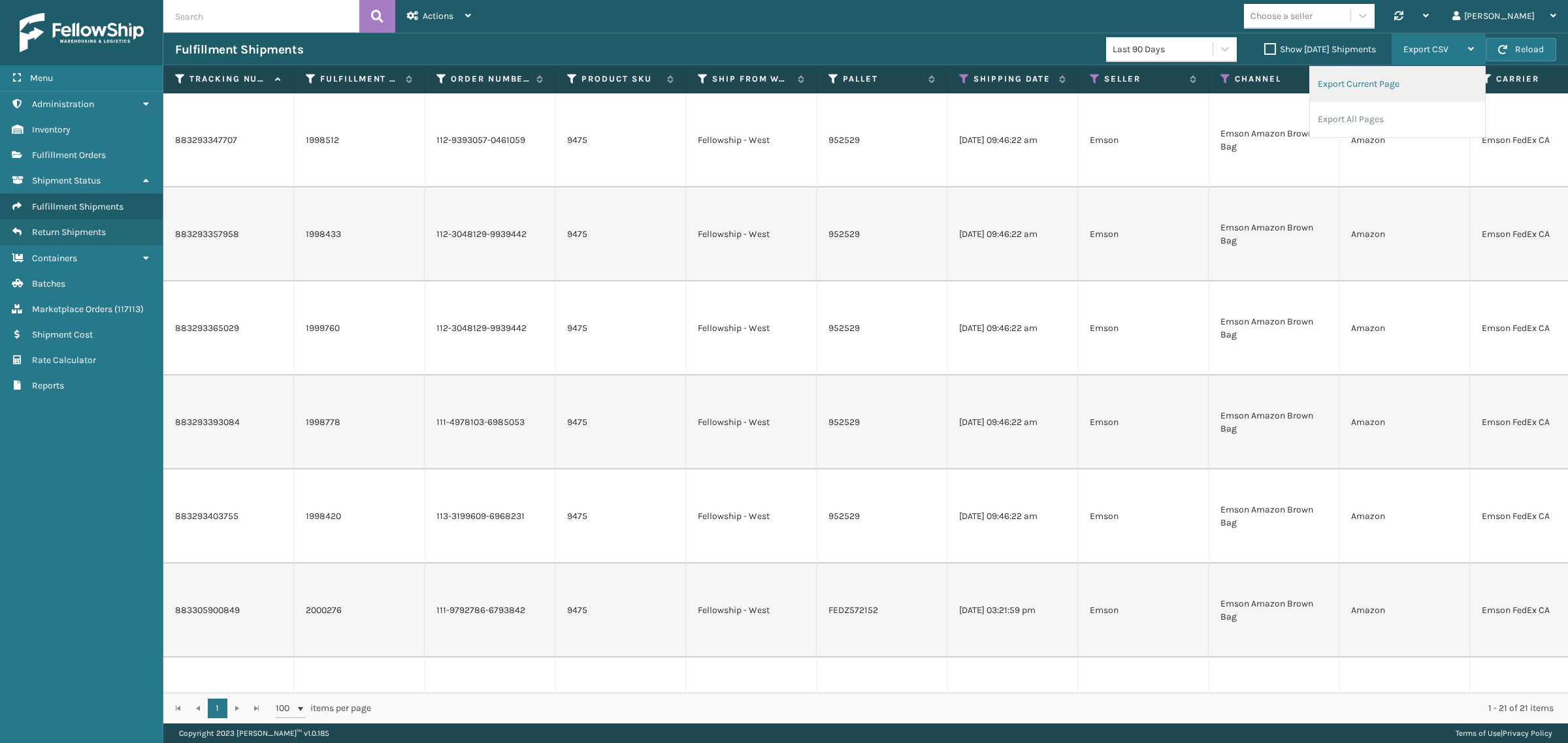
click at [1428, 79] on li "Export Current Page" at bounding box center [1397, 84] width 175 height 36
